Goal: Task Accomplishment & Management: Complete application form

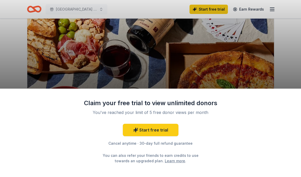
scroll to position [51, 0]
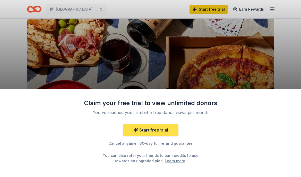
click at [168, 128] on link "Start free trial" at bounding box center [151, 130] width 56 height 12
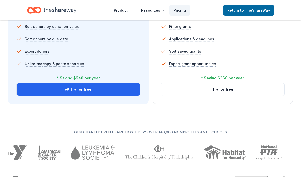
scroll to position [392, 0]
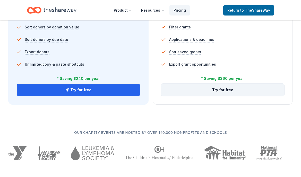
click at [188, 91] on button "Try for free" at bounding box center [223, 90] width 124 height 12
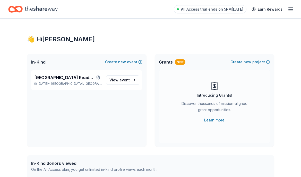
click at [293, 9] on line "button" at bounding box center [291, 9] width 4 height 0
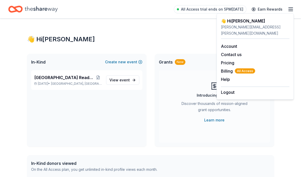
click at [26, 9] on icon "Home" at bounding box center [41, 9] width 33 height 11
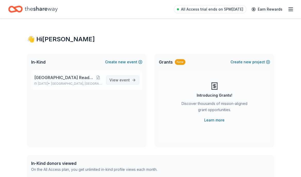
click at [127, 80] on span "event" at bounding box center [125, 80] width 10 height 4
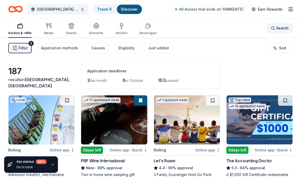
click at [277, 26] on span "Search" at bounding box center [282, 28] width 13 height 6
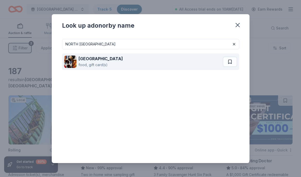
type input "NORTH [GEOGRAPHIC_DATA]"
click at [172, 61] on div "North Italia food, gift card(s)" at bounding box center [143, 61] width 159 height 17
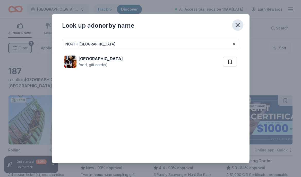
click at [237, 24] on icon "button" at bounding box center [237, 24] width 7 height 7
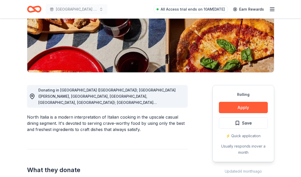
scroll to position [90, 0]
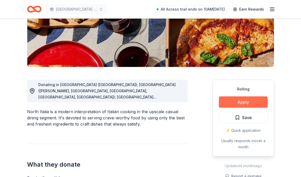
click at [235, 101] on button "Apply" at bounding box center [243, 101] width 49 height 11
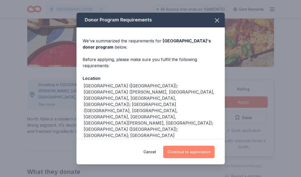
click at [190, 152] on button "Continue to application" at bounding box center [188, 151] width 51 height 12
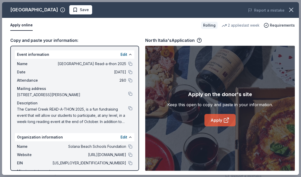
click at [219, 123] on link "Apply" at bounding box center [220, 120] width 31 height 12
